Goal: Task Accomplishment & Management: Complete application form

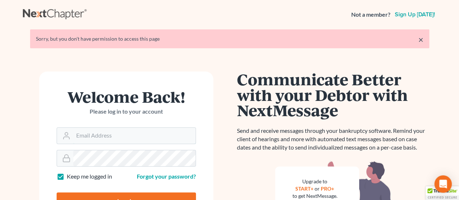
type input "[EMAIL_ADDRESS][DOMAIN_NAME]"
click at [162, 194] on input "Log In" at bounding box center [126, 201] width 139 height 18
type input "Thinking..."
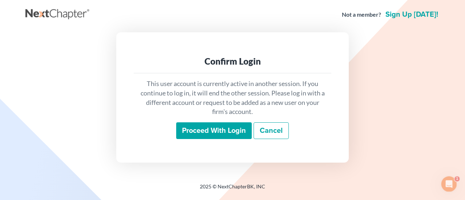
click at [212, 131] on input "Proceed with login" at bounding box center [214, 130] width 76 height 17
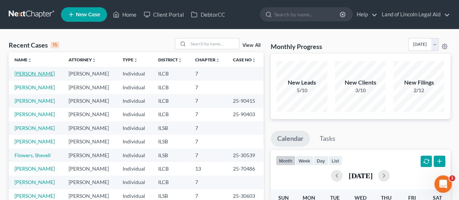
click at [37, 74] on link "[PERSON_NAME]" at bounding box center [35, 73] width 40 height 6
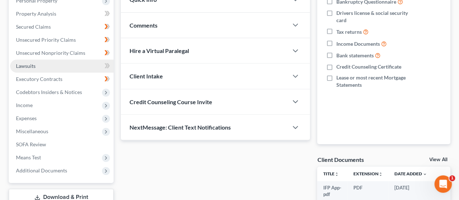
scroll to position [145, 0]
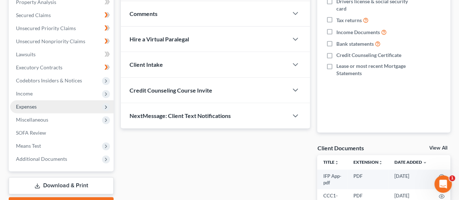
click at [40, 104] on span "Expenses" at bounding box center [62, 106] width 104 height 13
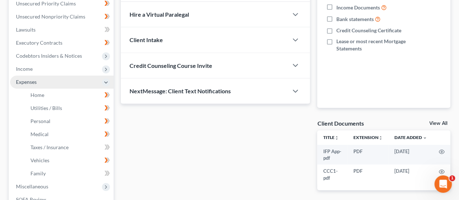
scroll to position [182, 0]
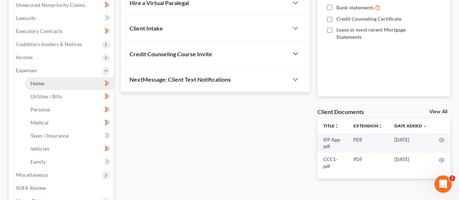
click at [52, 84] on link "Home" at bounding box center [69, 83] width 89 height 13
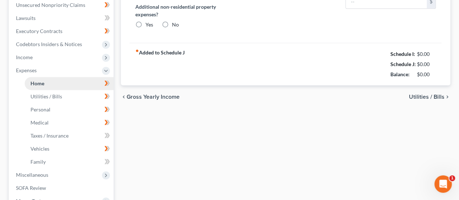
type input "353.00"
type input "0.00"
radio input "true"
type input "0.00"
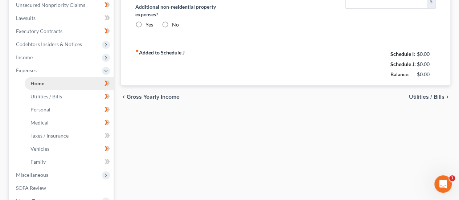
type input "0.00"
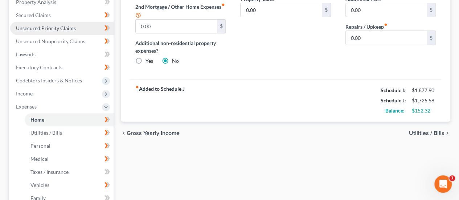
scroll to position [182, 0]
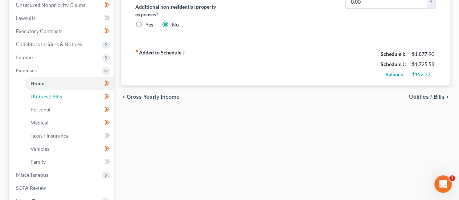
click at [77, 96] on link "Utilities / Bills" at bounding box center [69, 96] width 89 height 13
